Goal: Task Accomplishment & Management: Manage account settings

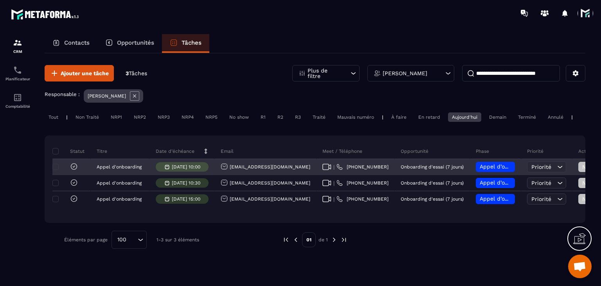
click at [74, 167] on icon at bounding box center [74, 167] width 2 height 2
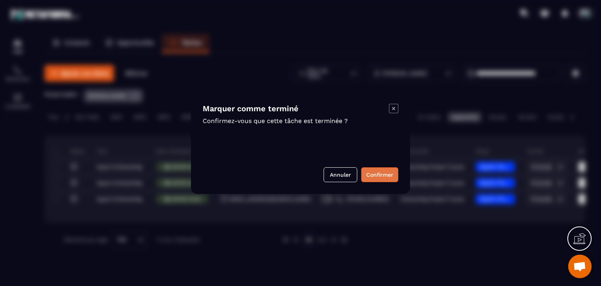
click at [376, 173] on button "Confirmer" at bounding box center [379, 174] width 37 height 15
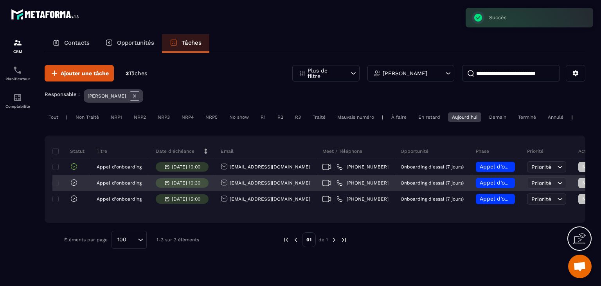
click at [251, 187] on div "[EMAIL_ADDRESS][DOMAIN_NAME]" at bounding box center [266, 183] width 90 height 8
